Goal: Task Accomplishment & Management: Manage account settings

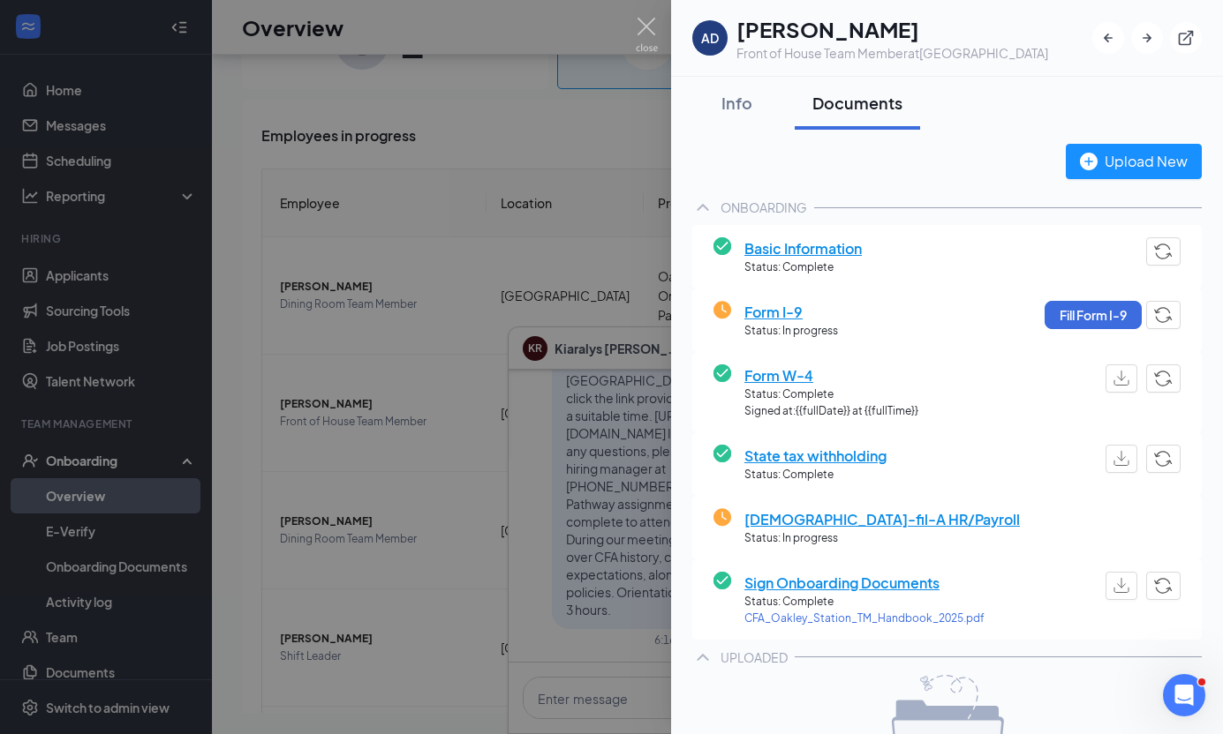
scroll to position [242, 0]
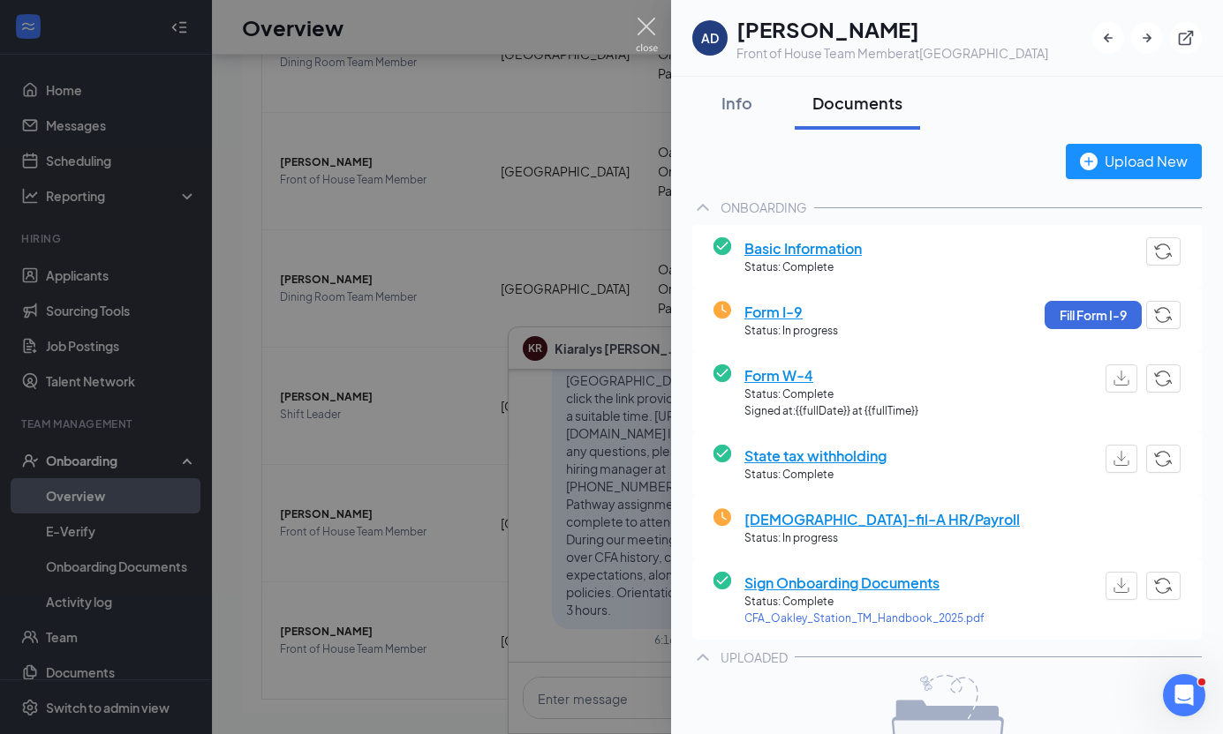
click at [654, 26] on img at bounding box center [647, 35] width 22 height 34
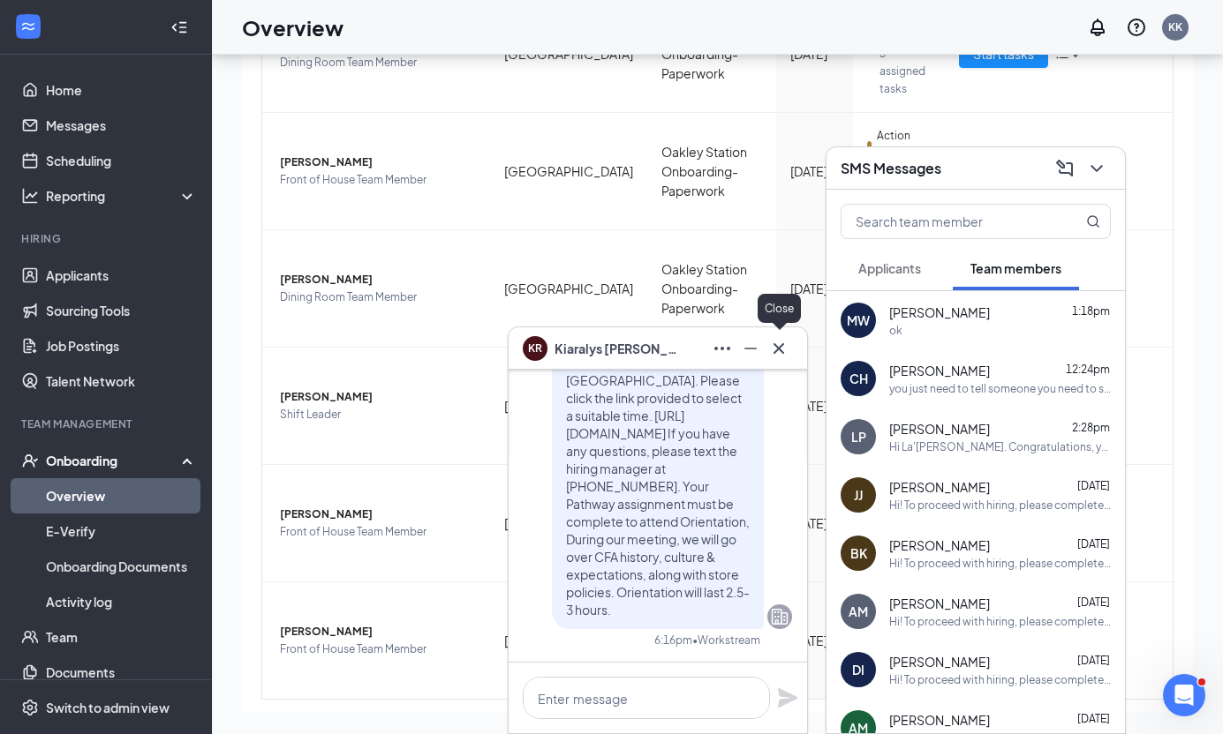
click at [779, 342] on icon "Cross" at bounding box center [778, 348] width 21 height 21
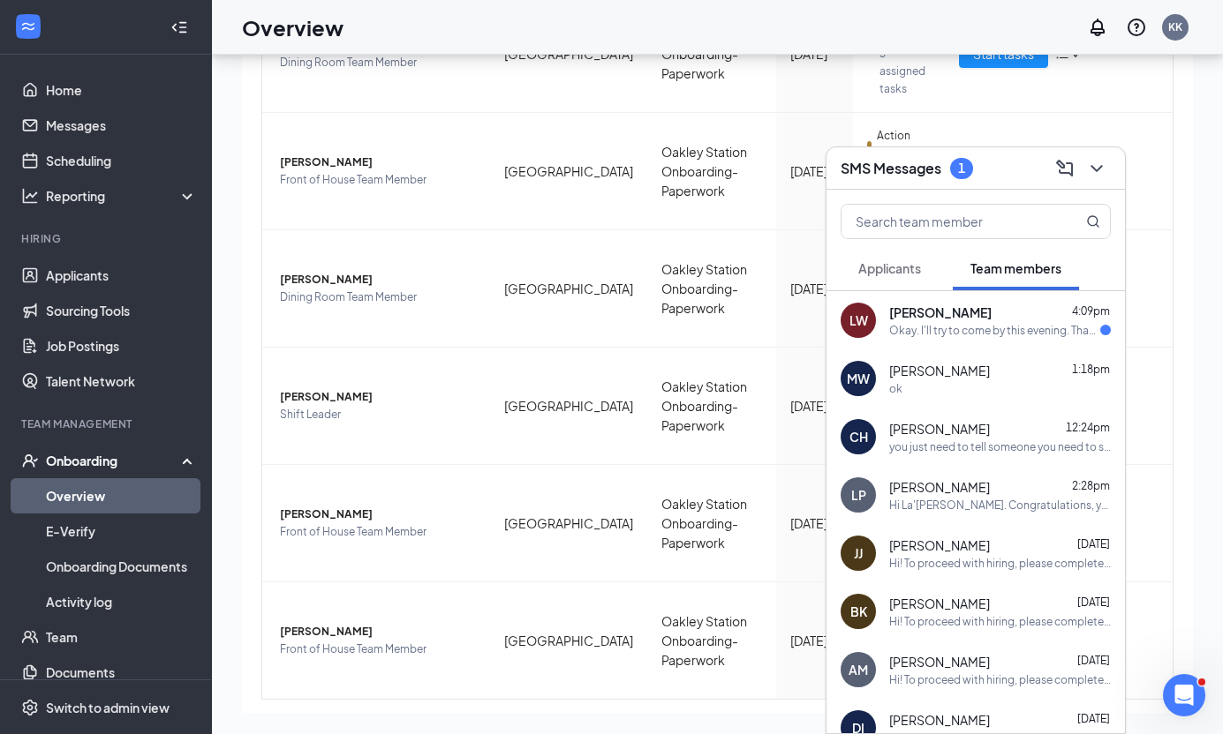
click at [922, 172] on h3 "SMS Messages" at bounding box center [890, 168] width 101 height 19
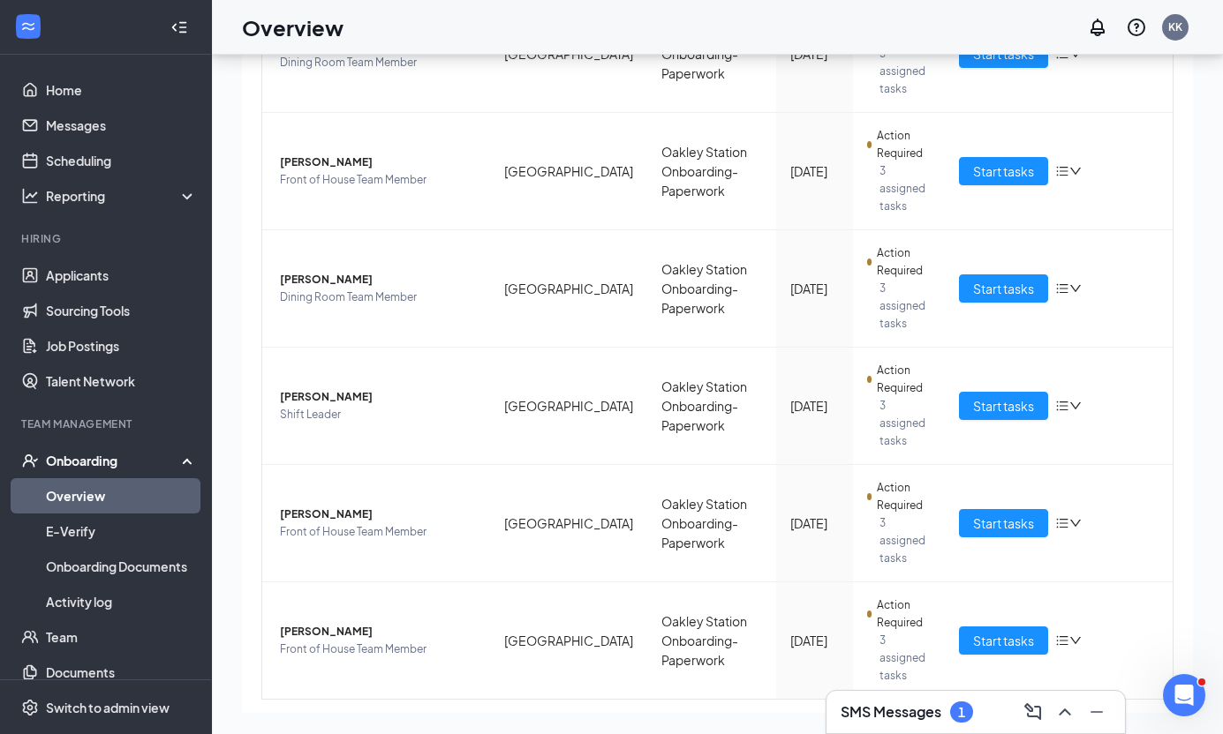
click at [935, 715] on h3 "SMS Messages" at bounding box center [890, 712] width 101 height 19
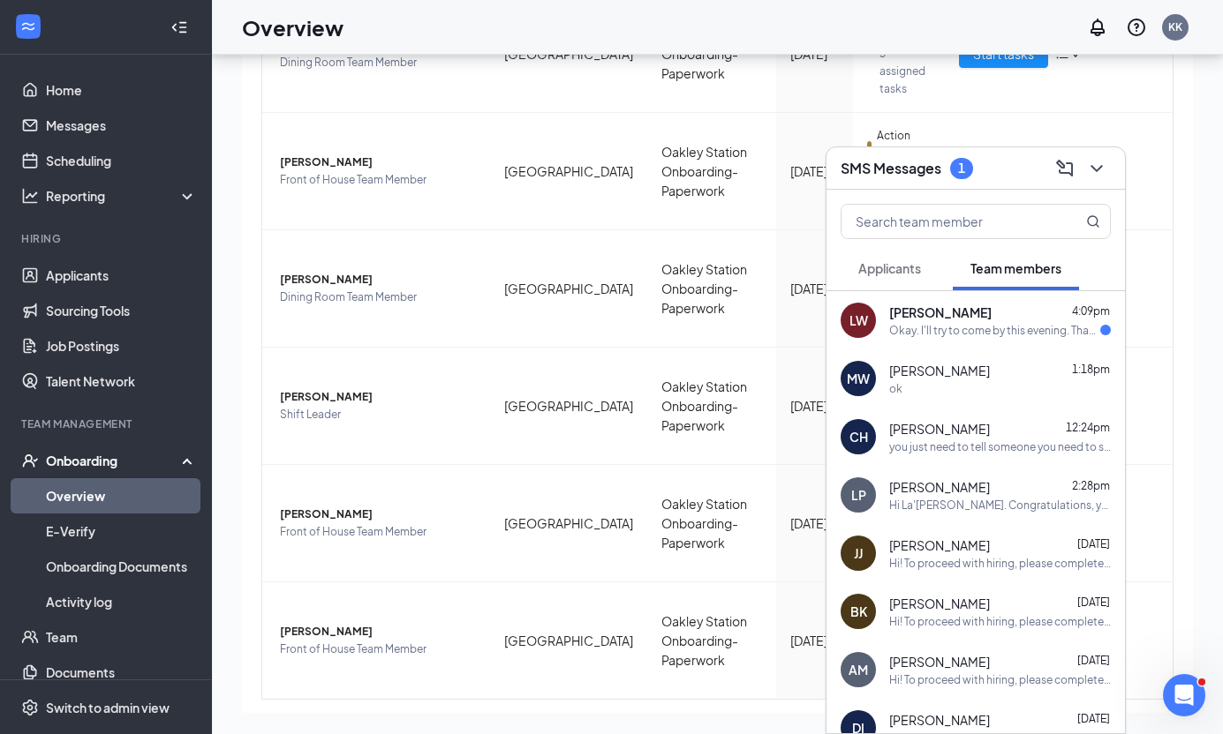
click at [960, 313] on span "[PERSON_NAME]" at bounding box center [940, 313] width 102 height 18
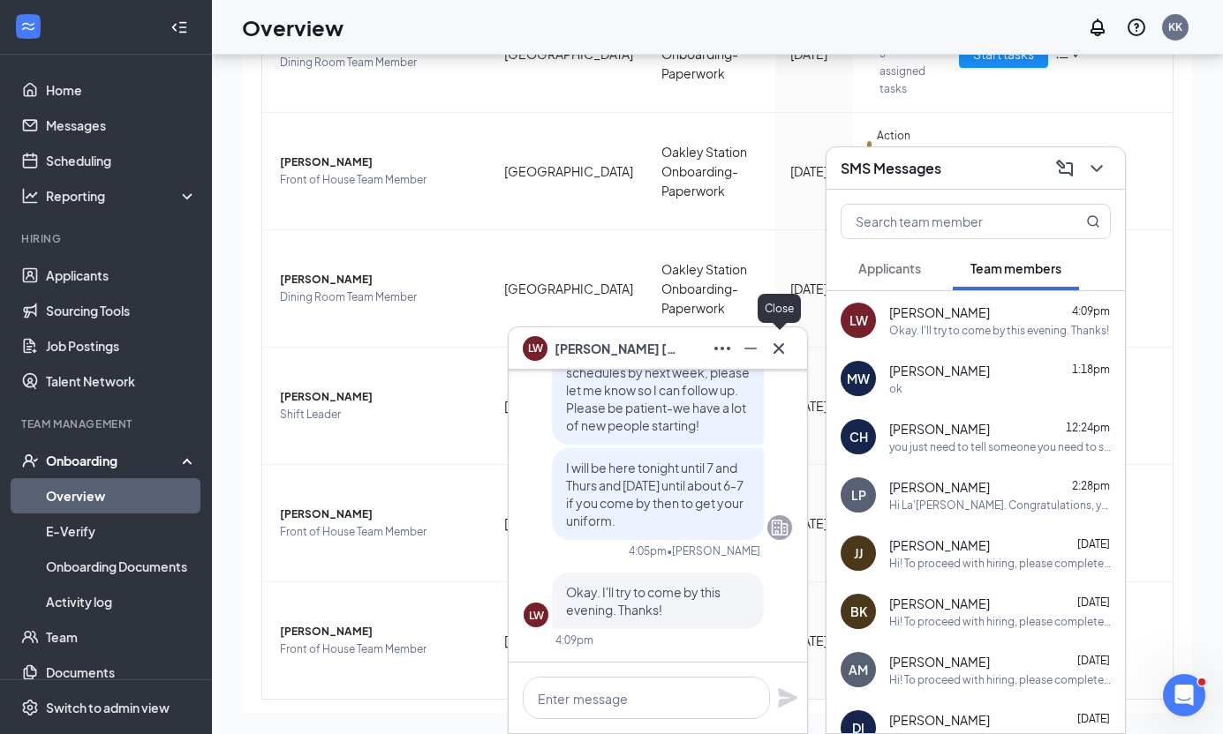
click at [777, 348] on icon "Cross" at bounding box center [778, 348] width 21 height 21
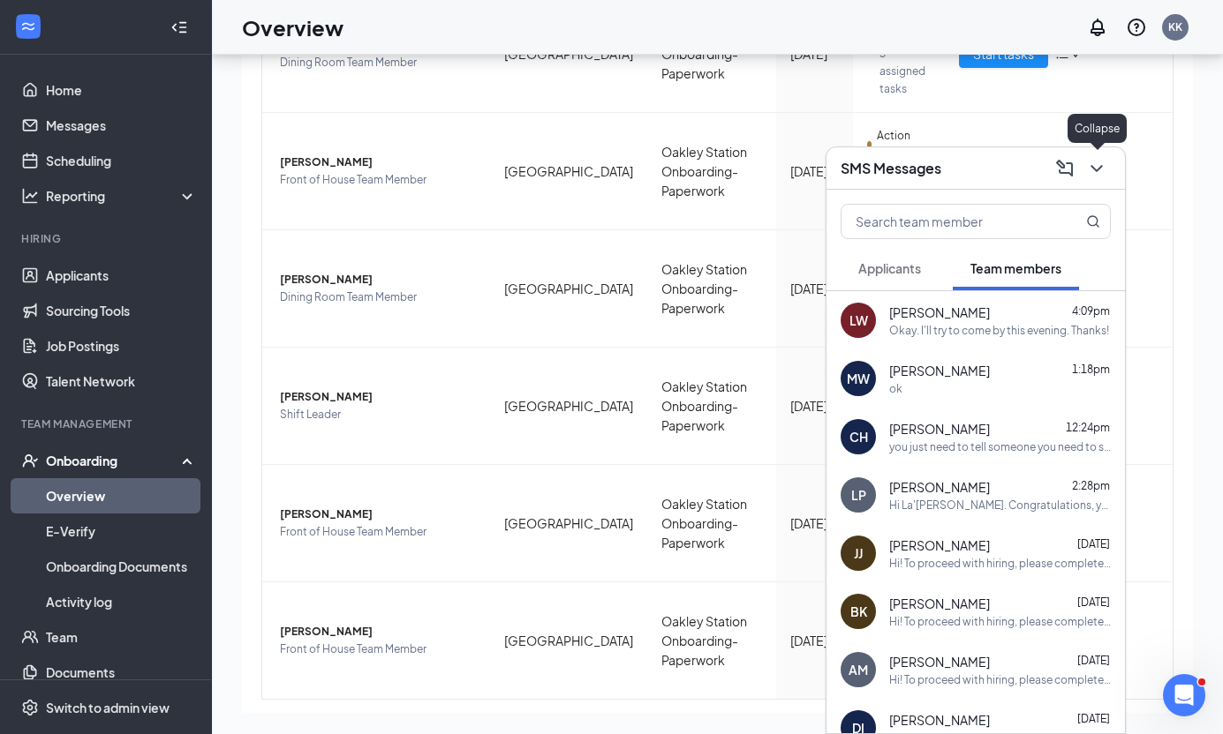
click at [1097, 173] on icon "ChevronDown" at bounding box center [1096, 168] width 21 height 21
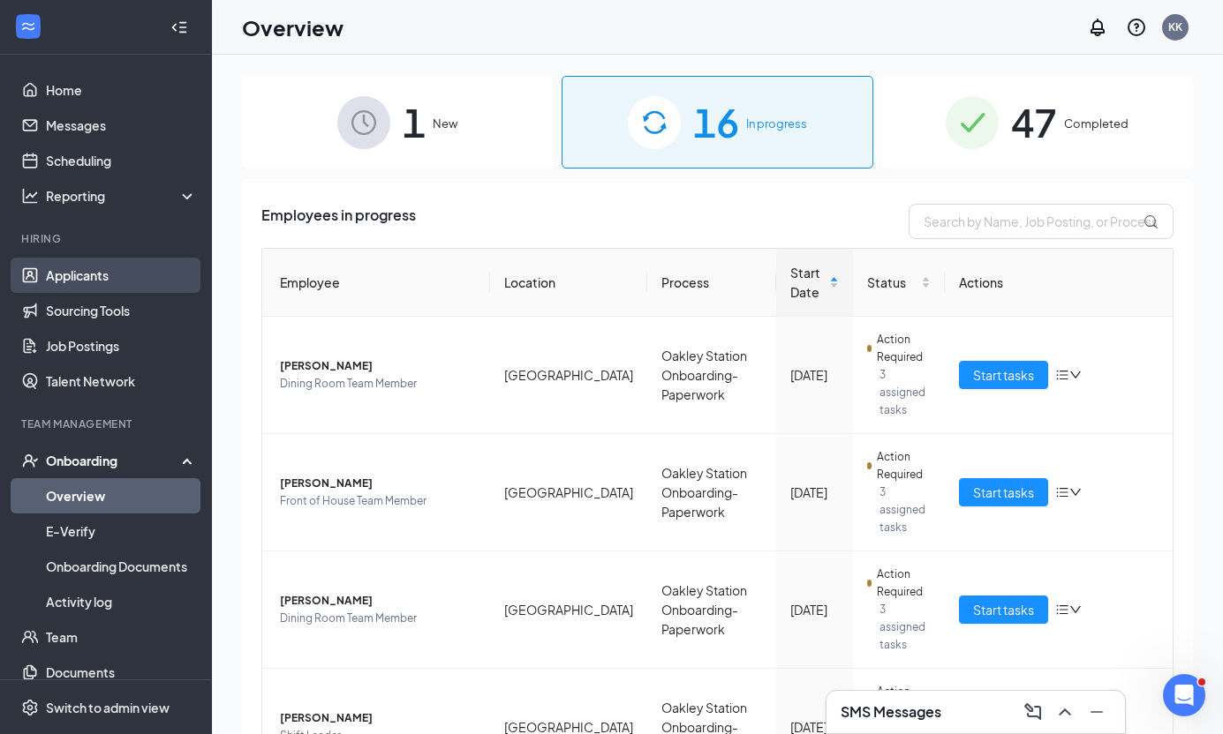
click at [98, 274] on link "Applicants" at bounding box center [121, 275] width 151 height 35
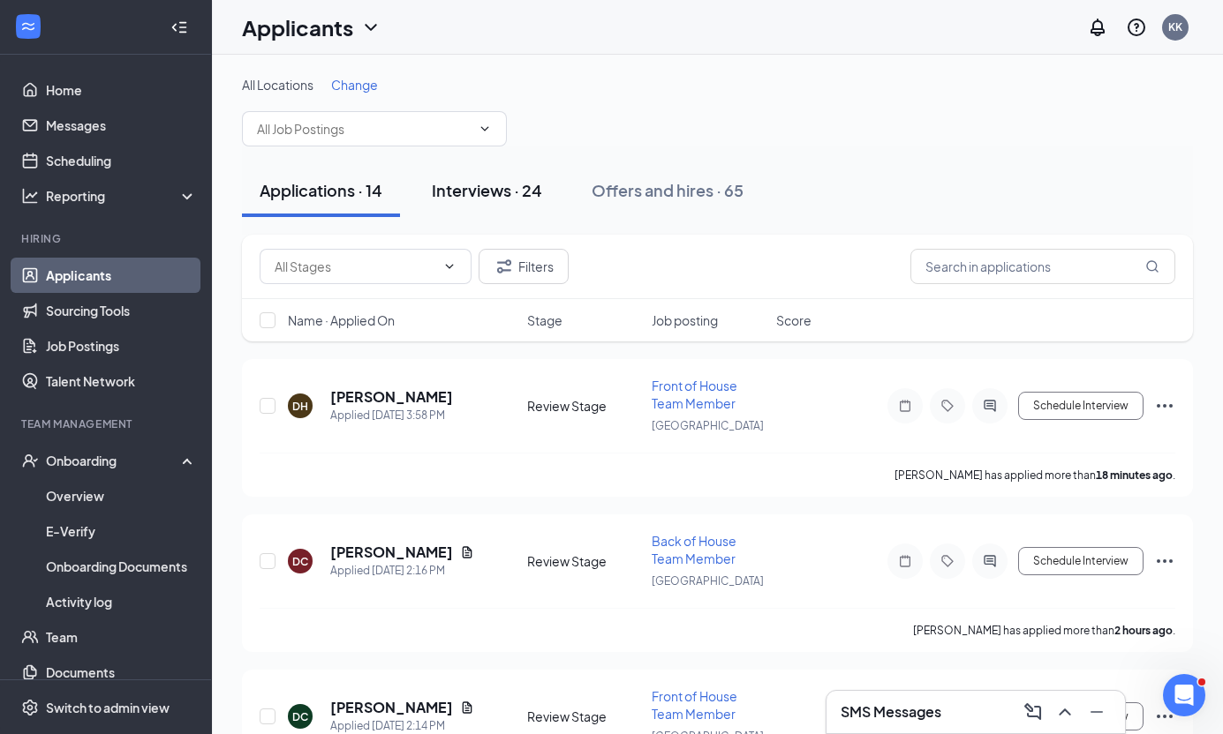
click at [509, 190] on div "Interviews · 24" at bounding box center [487, 190] width 110 height 22
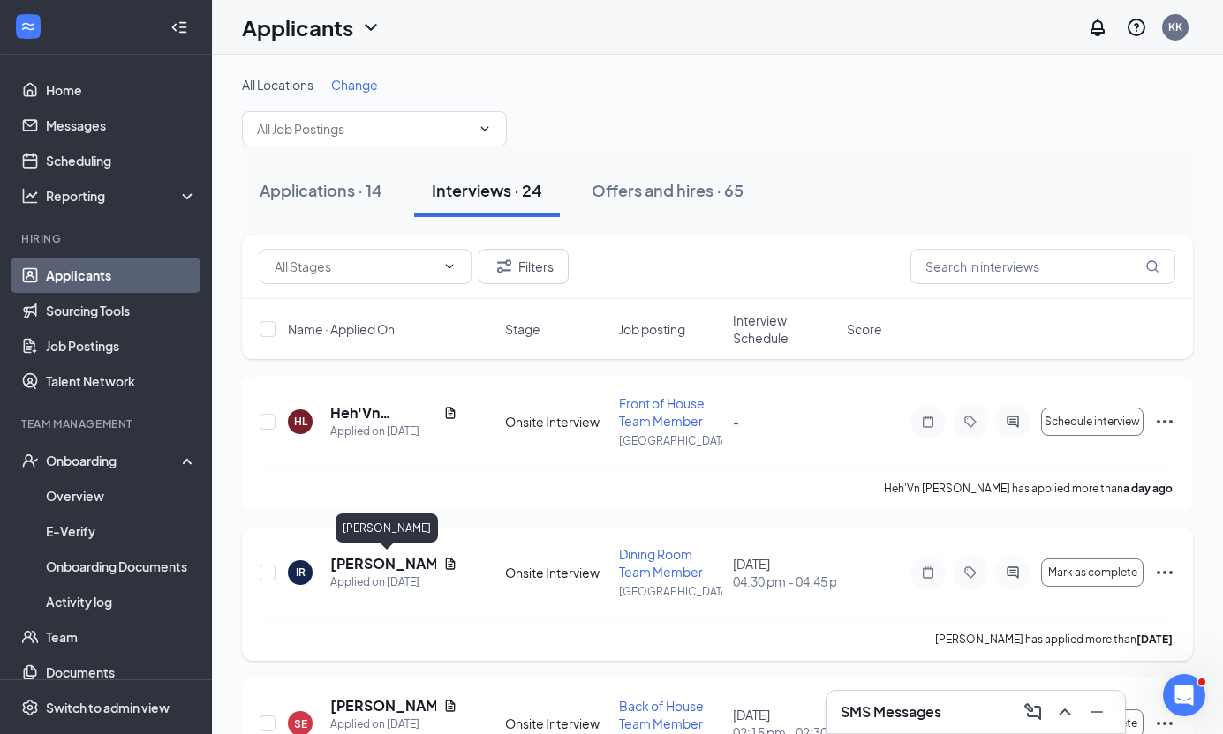
click at [364, 566] on h5 "[PERSON_NAME]" at bounding box center [383, 563] width 106 height 19
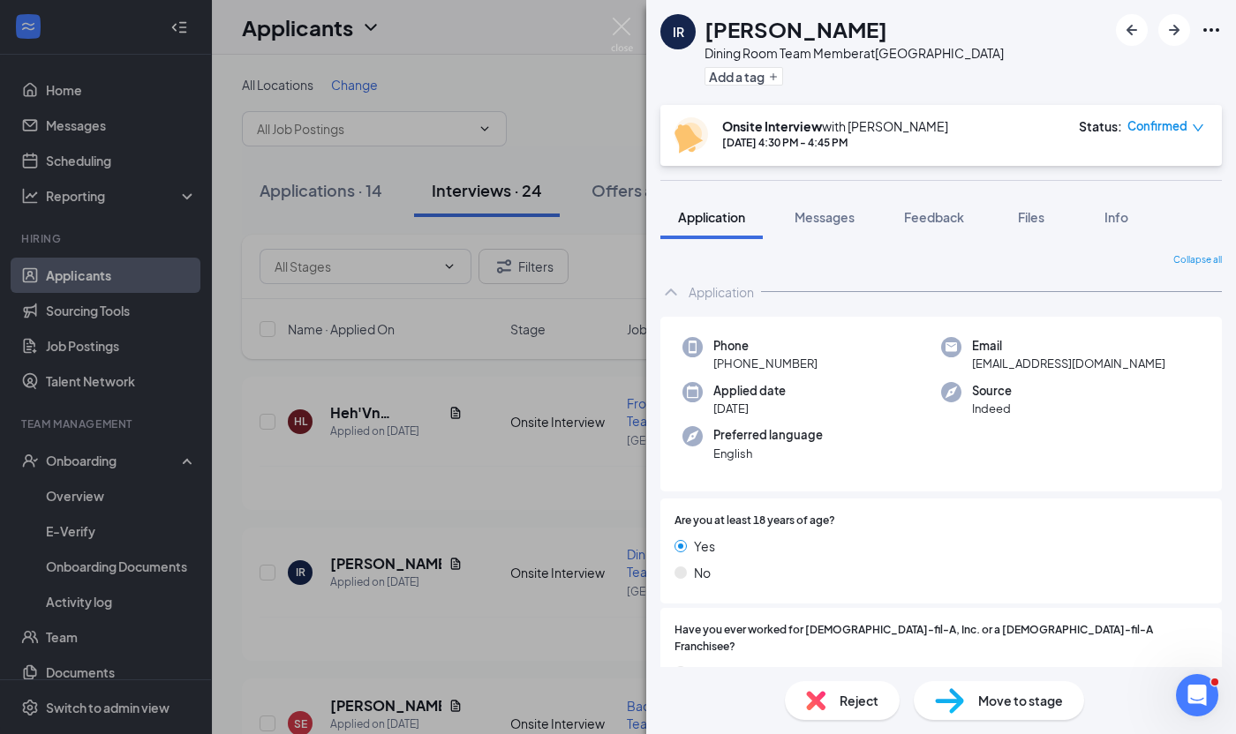
click at [1208, 30] on icon "Ellipses" at bounding box center [1210, 29] width 21 height 21
click at [1058, 62] on link "View full application" at bounding box center [1115, 71] width 191 height 18
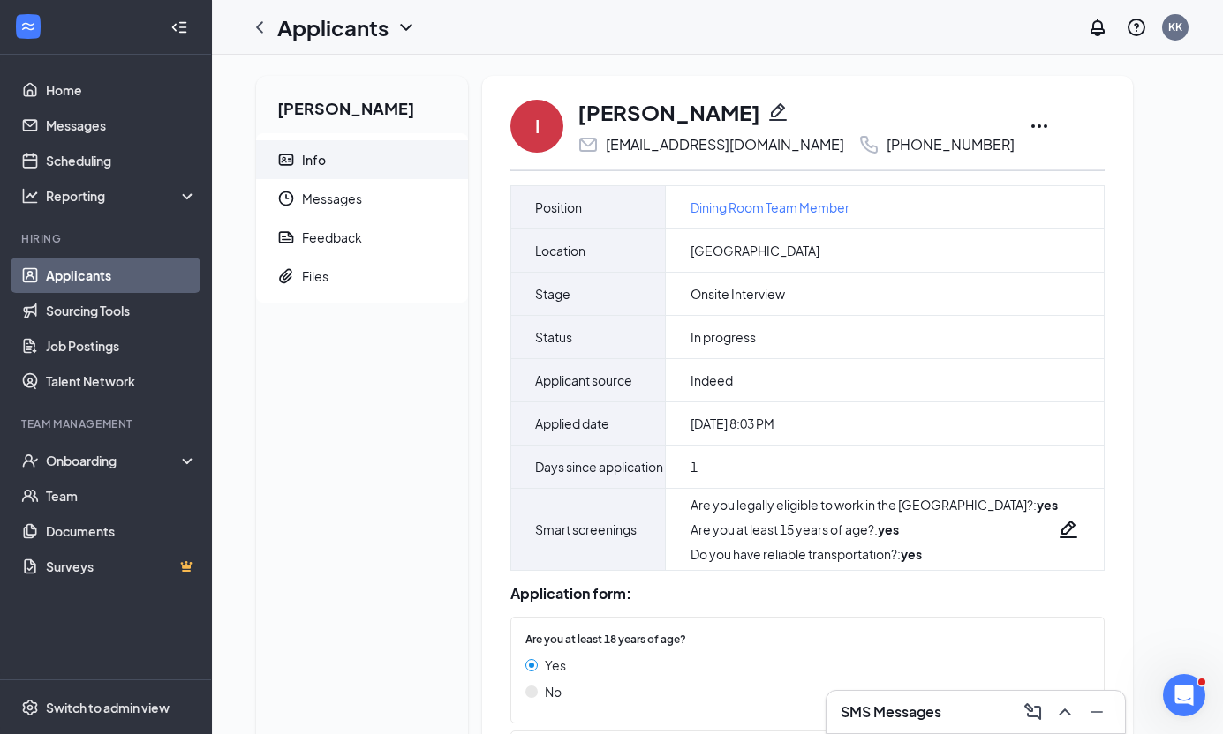
click at [1028, 124] on icon "Ellipses" at bounding box center [1038, 126] width 21 height 21
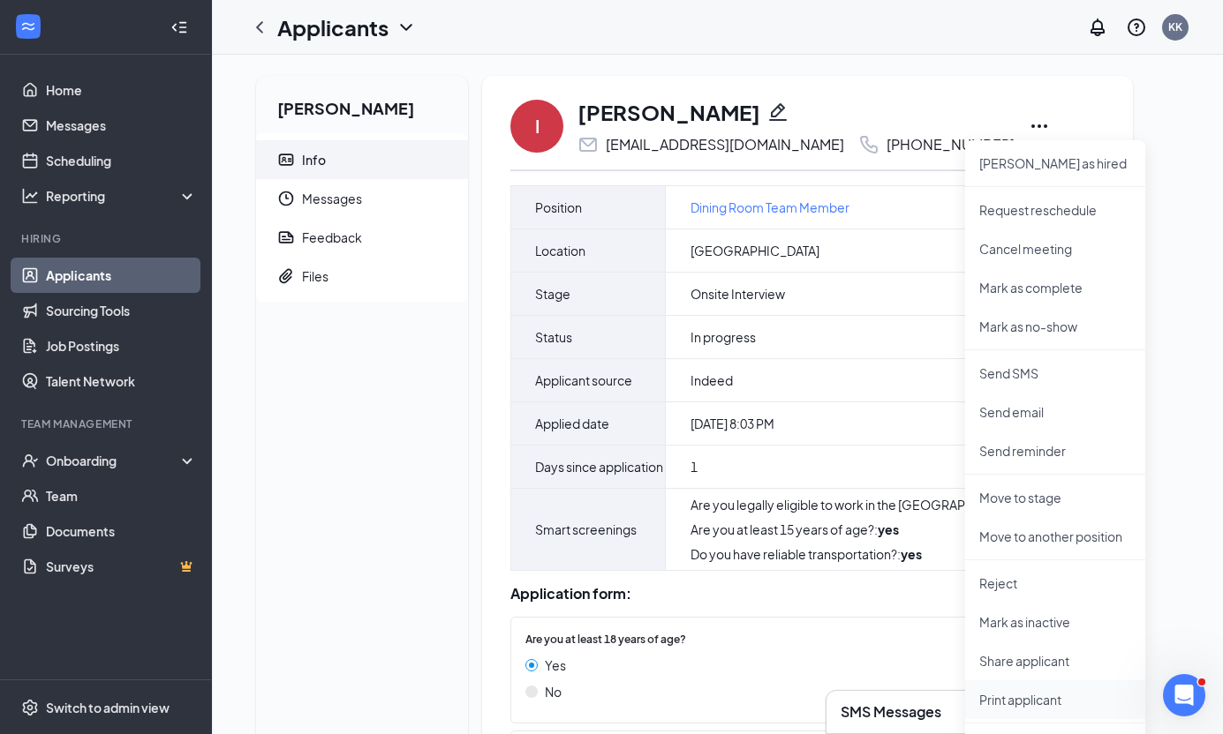
click at [1019, 703] on p "Print applicant" at bounding box center [1055, 700] width 152 height 18
